Goal: Check status: Check status

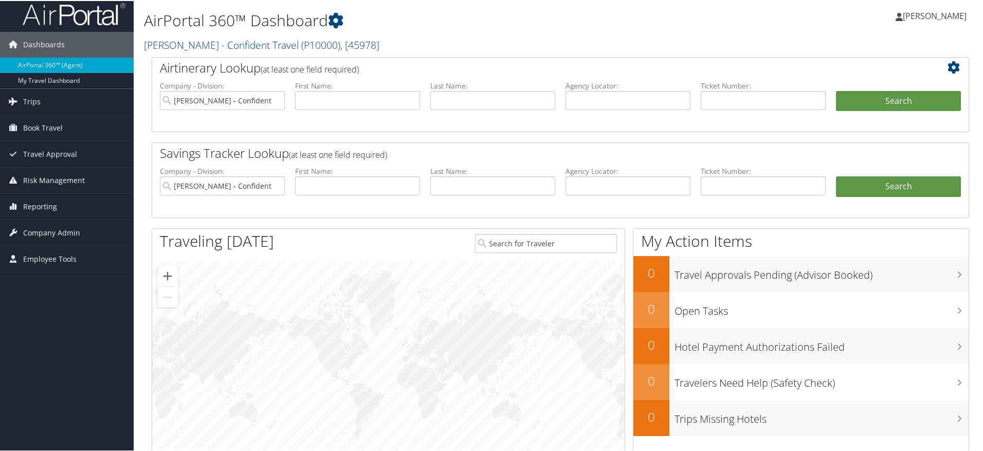
scroll to position [645, 0]
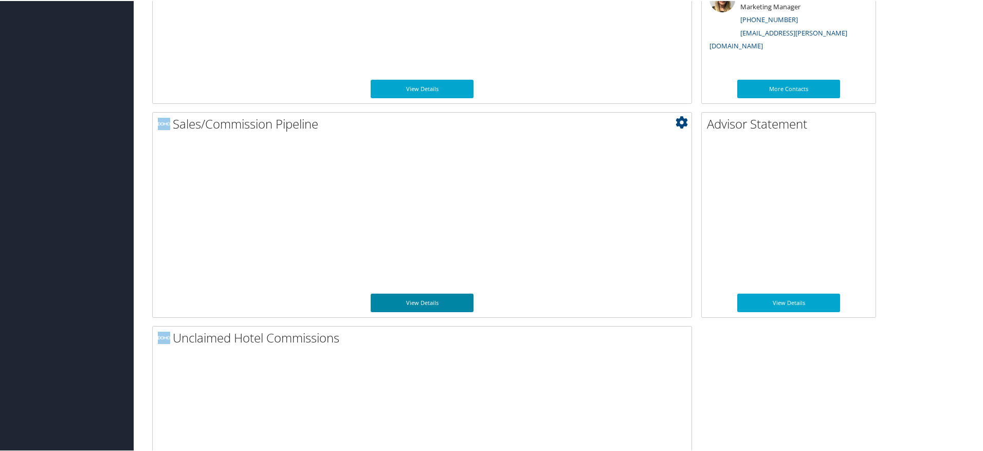
click at [404, 301] on link "View Details" at bounding box center [422, 302] width 103 height 19
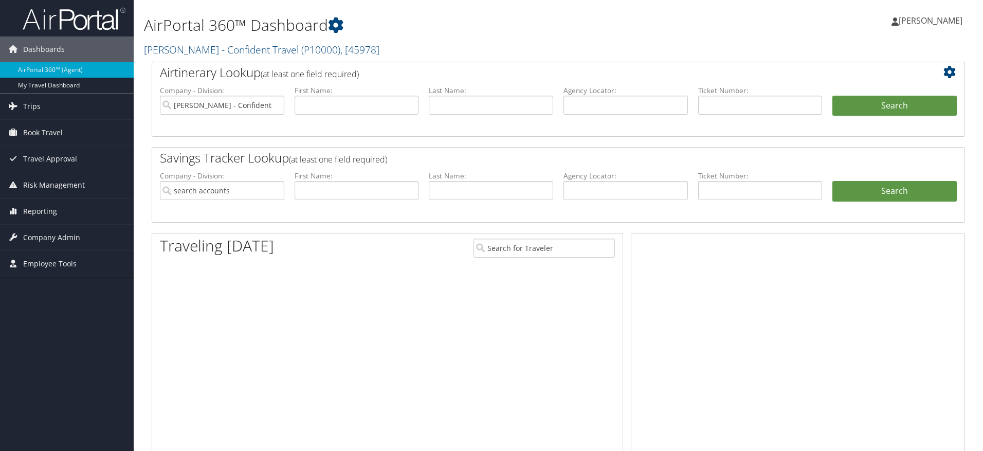
type input "Peter Boll - Confident Travel"
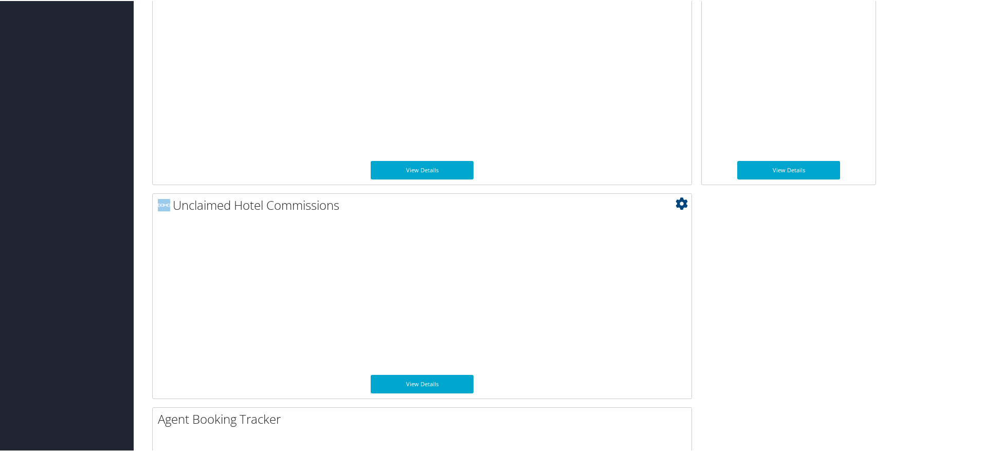
scroll to position [784, 0]
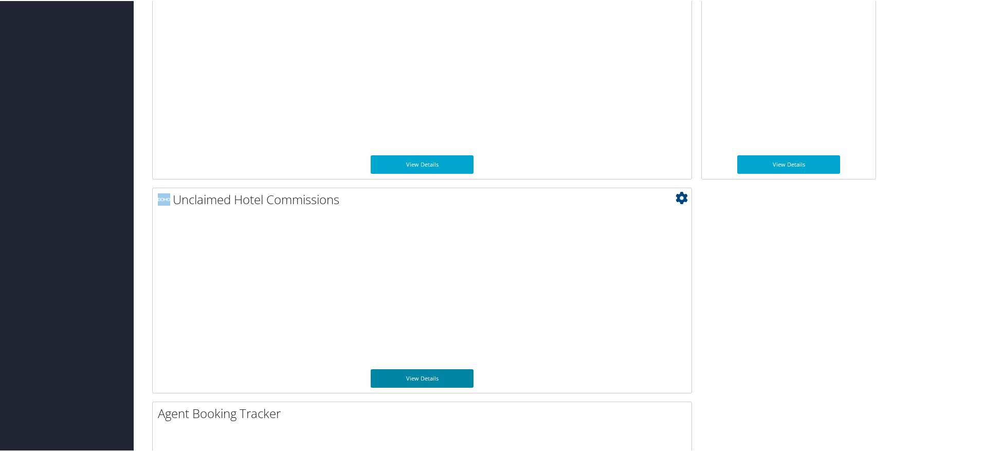
click at [430, 374] on link "View Details" at bounding box center [422, 377] width 103 height 19
